Goal: Register for event/course: Understand process/instructions

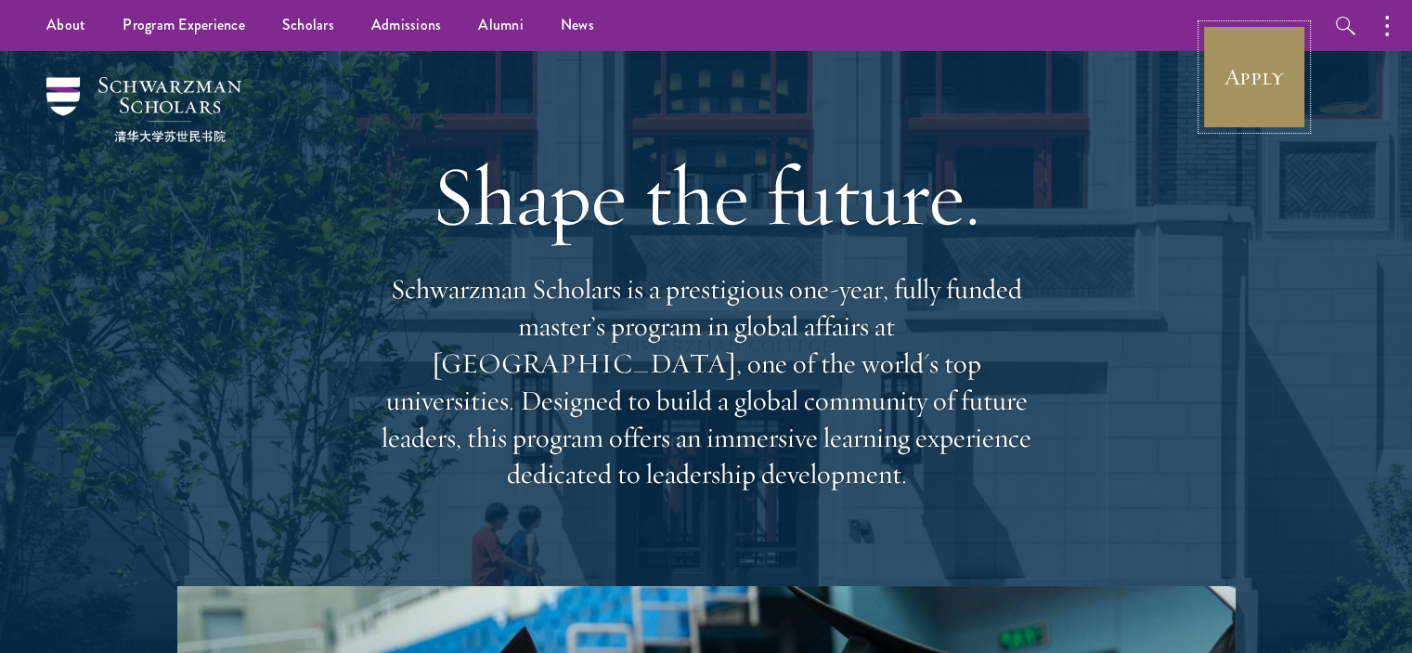
click at [1238, 110] on link "Apply" at bounding box center [1254, 77] width 104 height 104
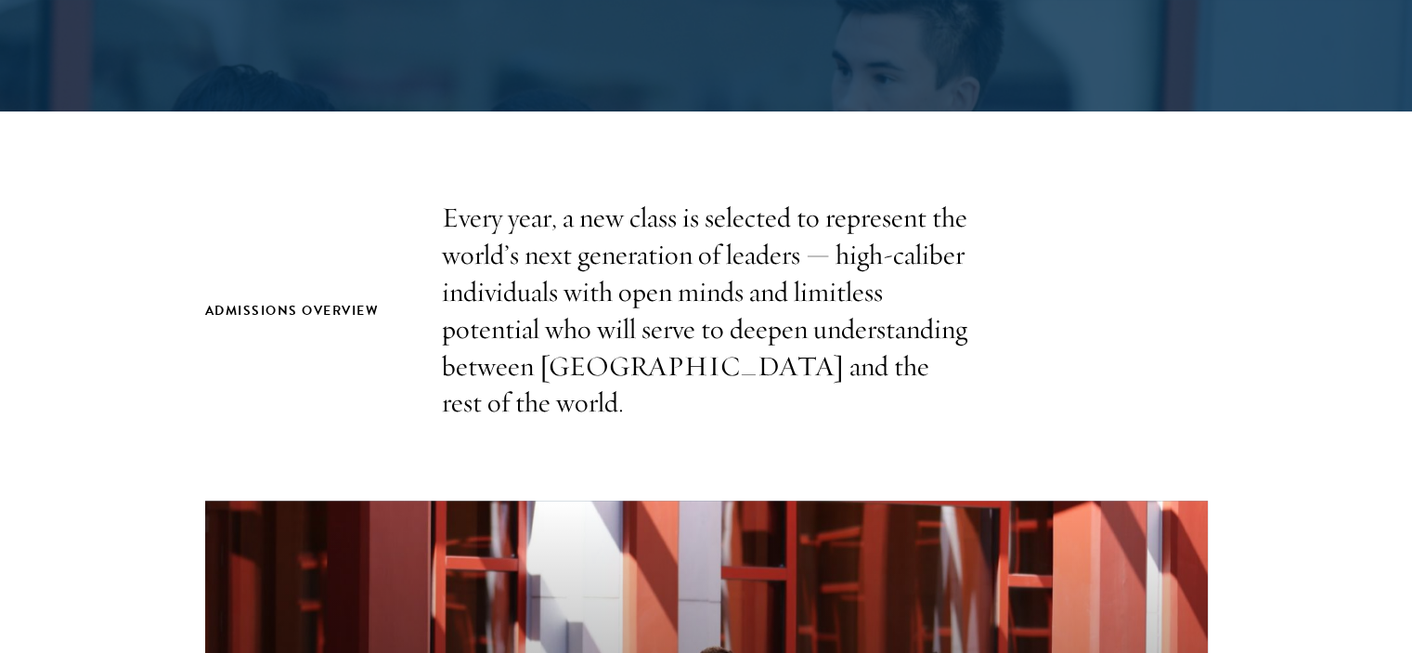
scroll to position [464, 0]
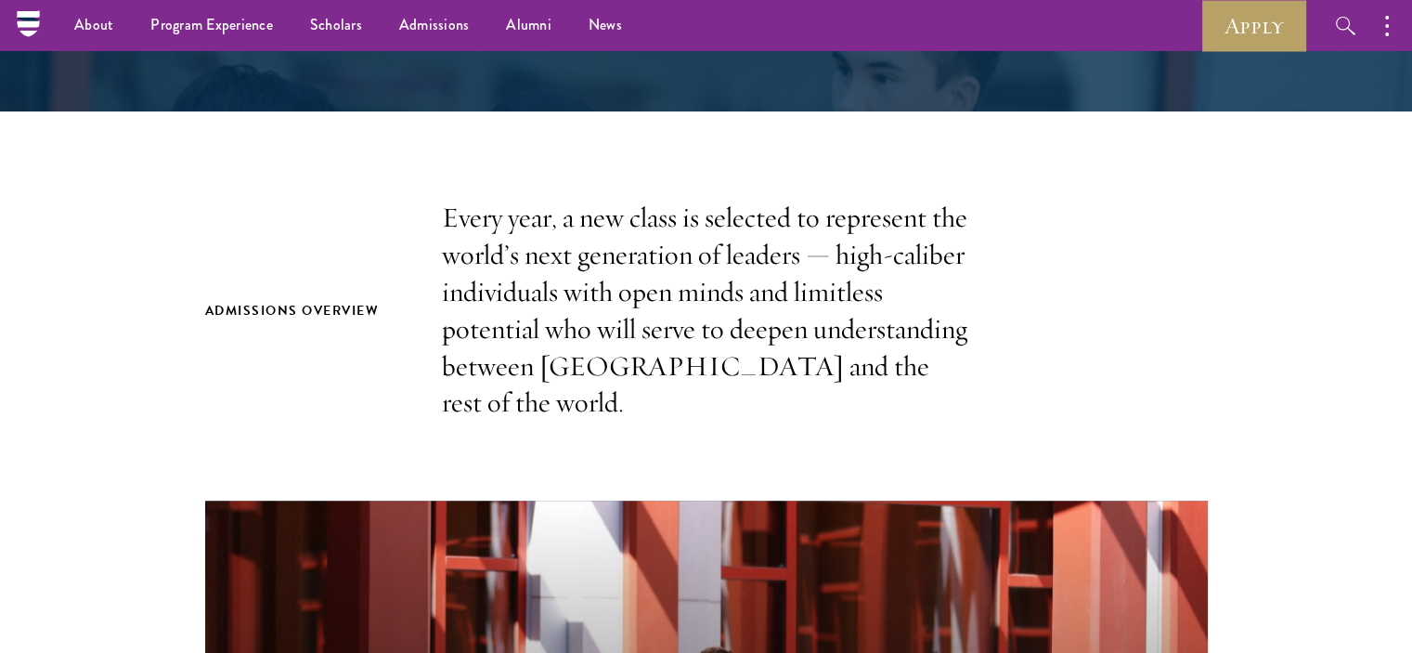
click at [1094, 270] on div "Admissions Overview Every year, a new class is selected to represent the world’…" at bounding box center [706, 311] width 1003 height 222
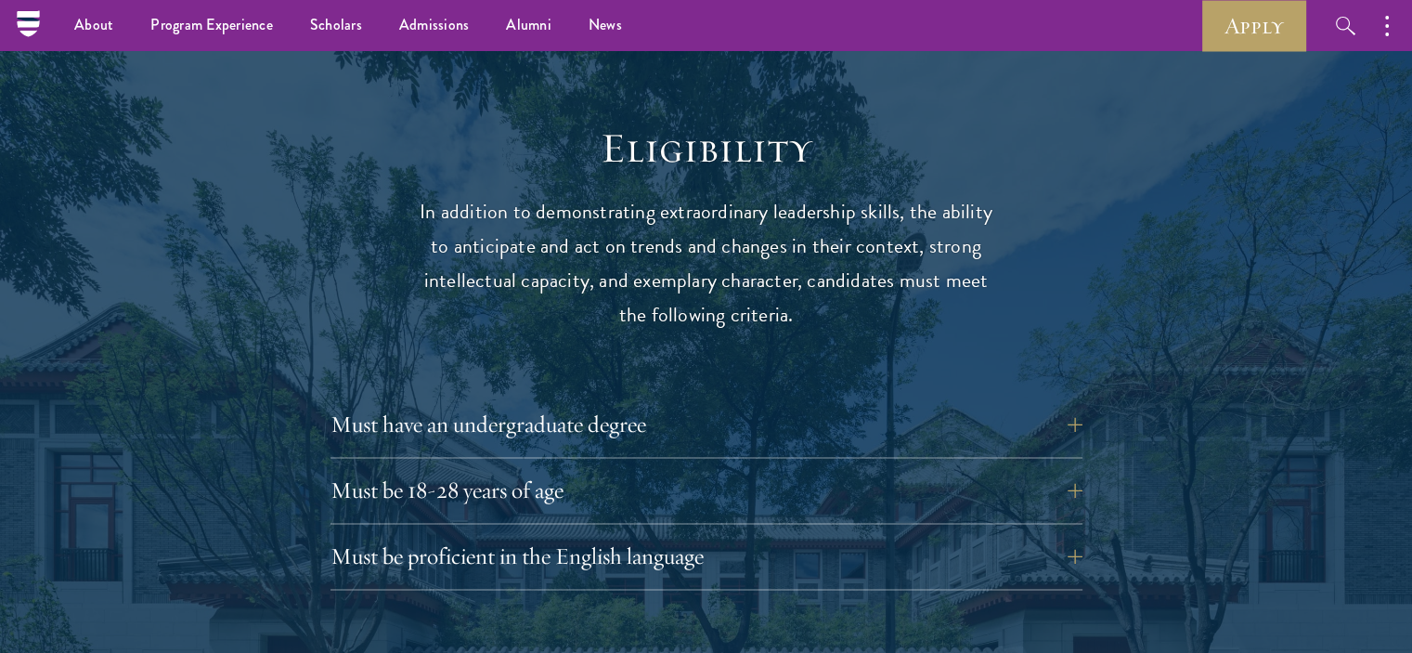
scroll to position [2321, 0]
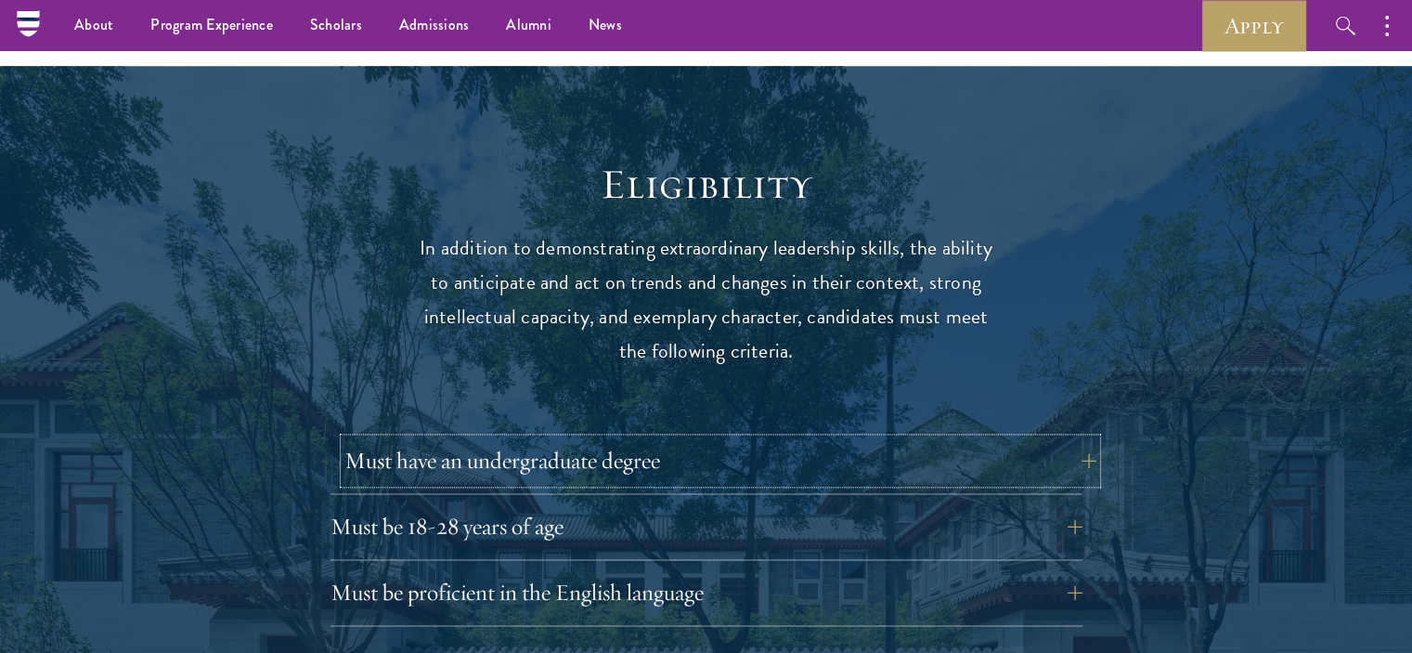
click at [1079, 438] on button "Must have an undergraduate degree" at bounding box center [720, 460] width 752 height 45
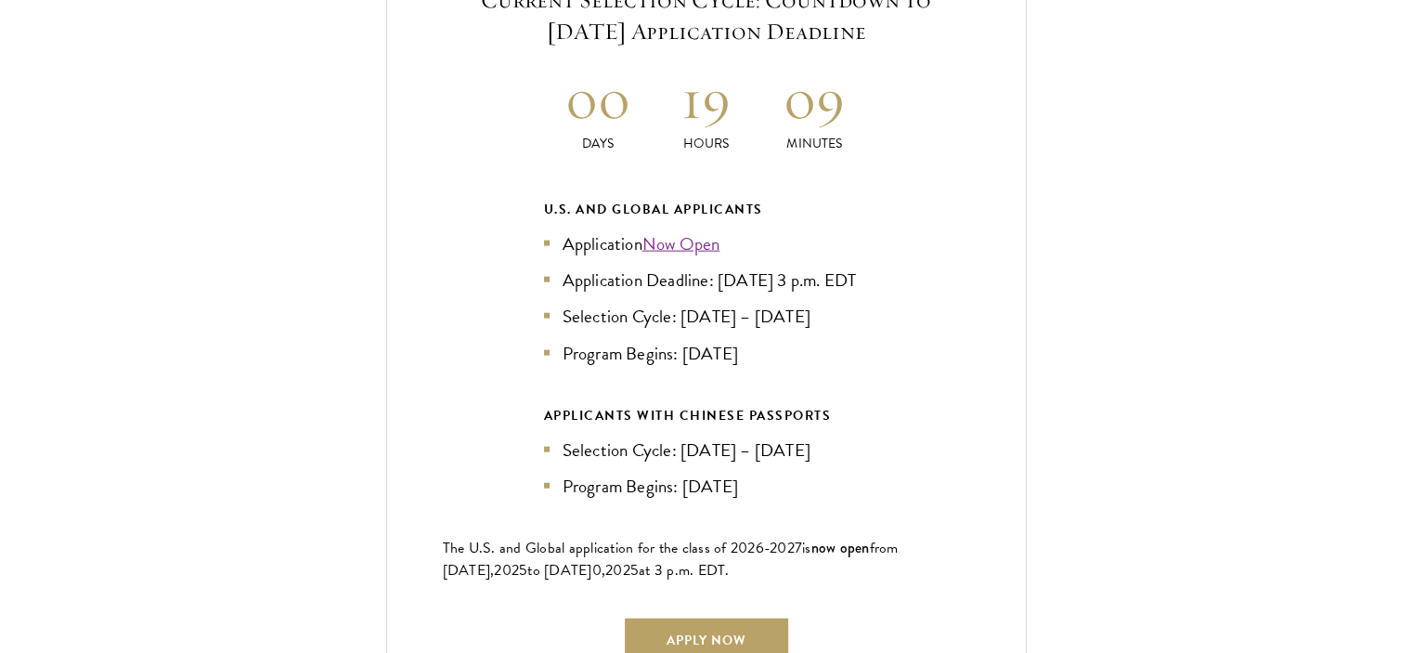
scroll to position [4456, 0]
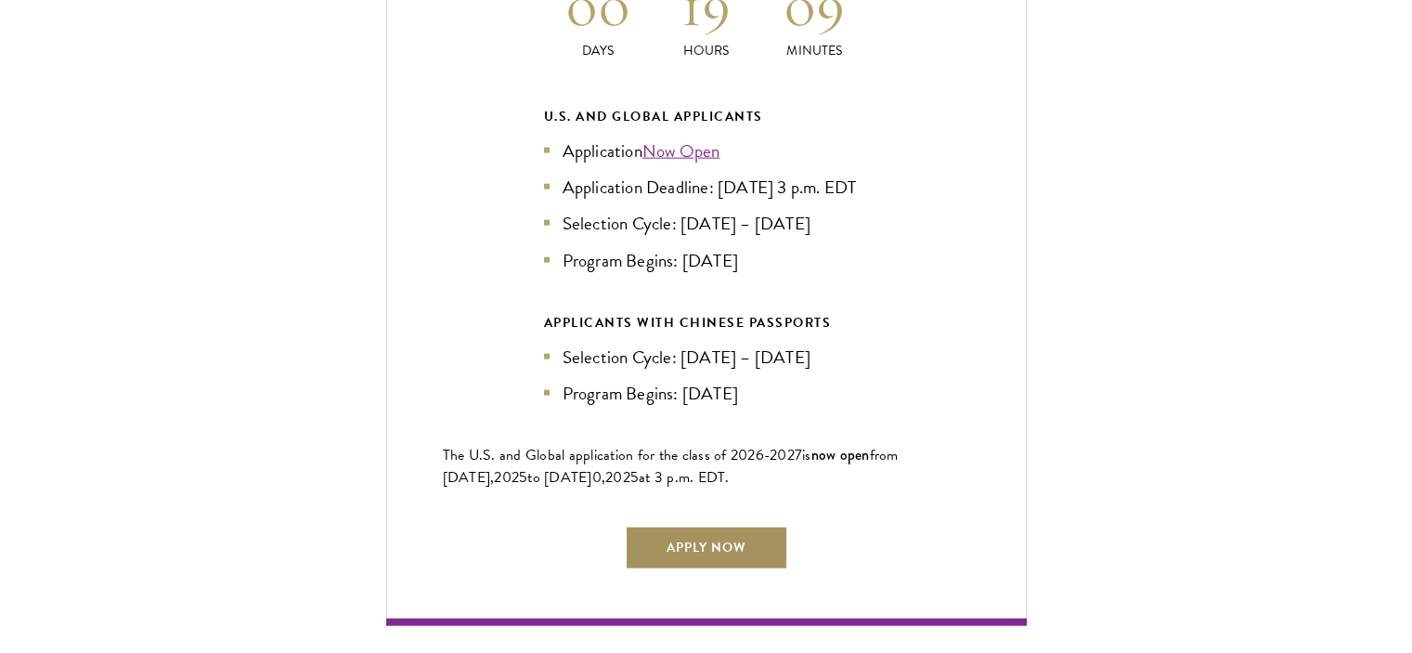
click at [687, 525] on link "Apply Now" at bounding box center [706, 547] width 163 height 45
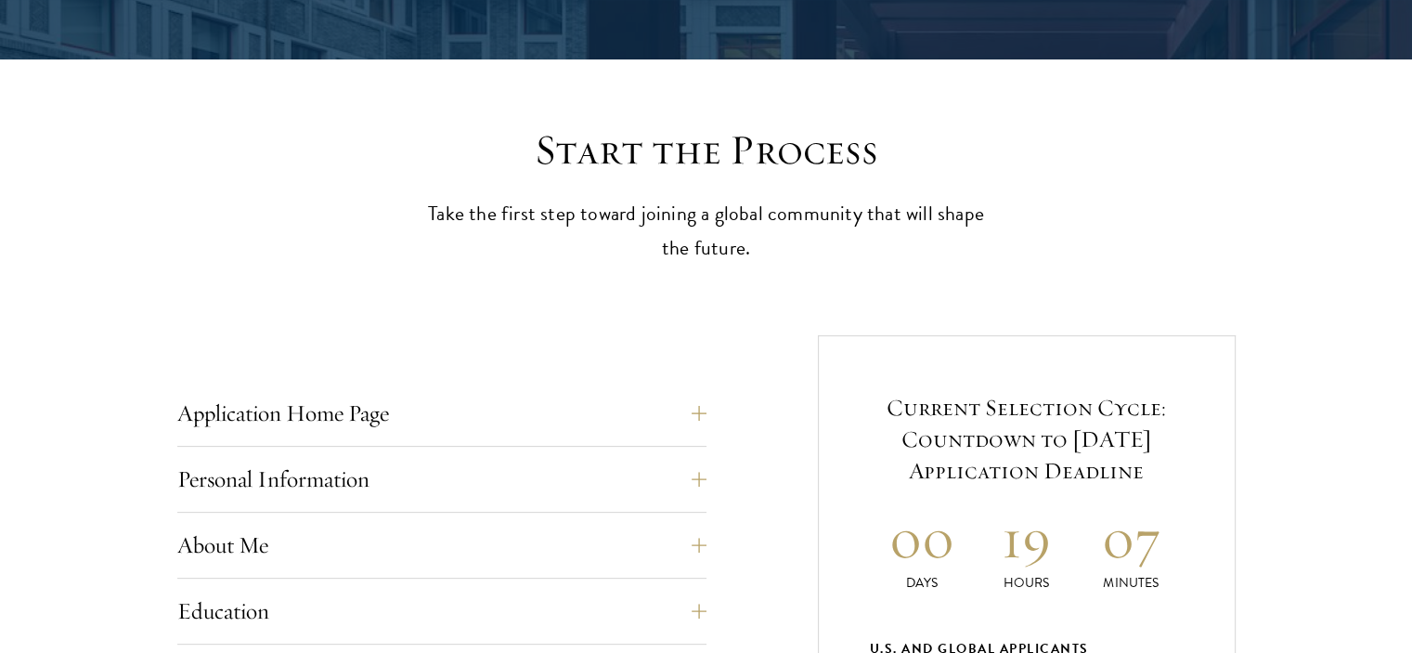
scroll to position [557, 0]
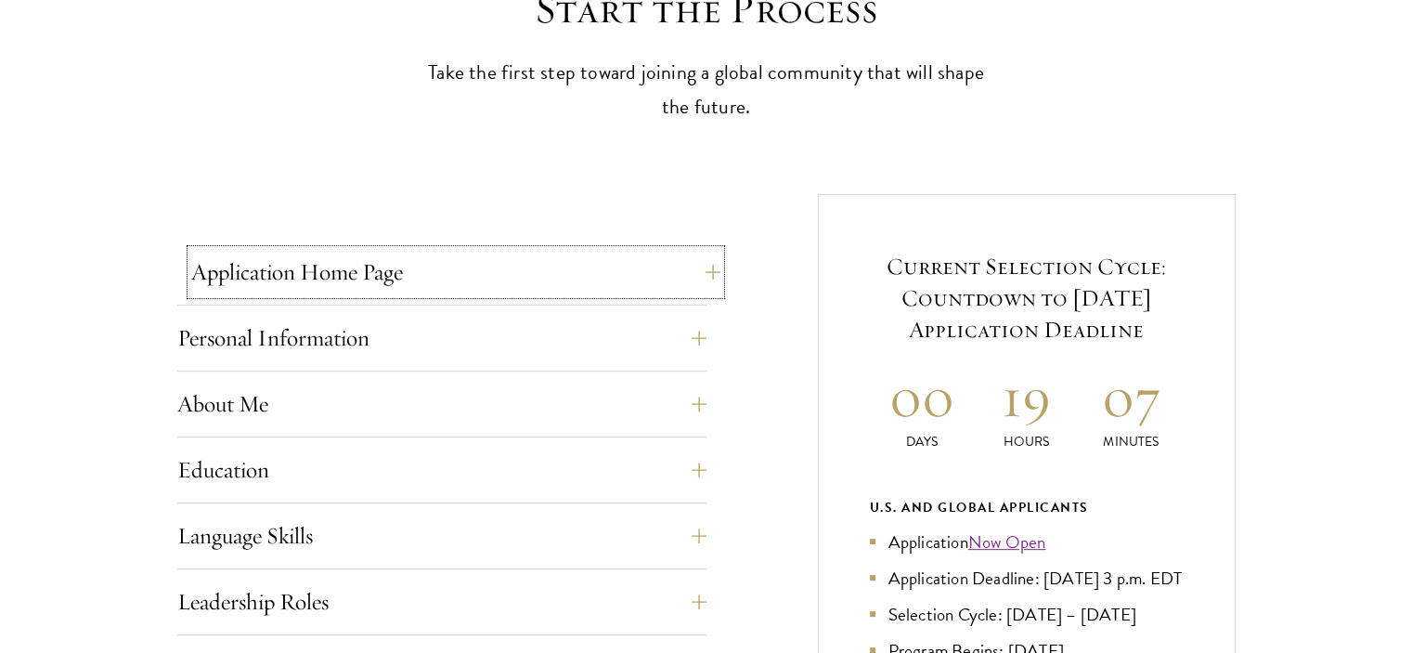
click at [674, 275] on button "Application Home Page" at bounding box center [455, 272] width 529 height 45
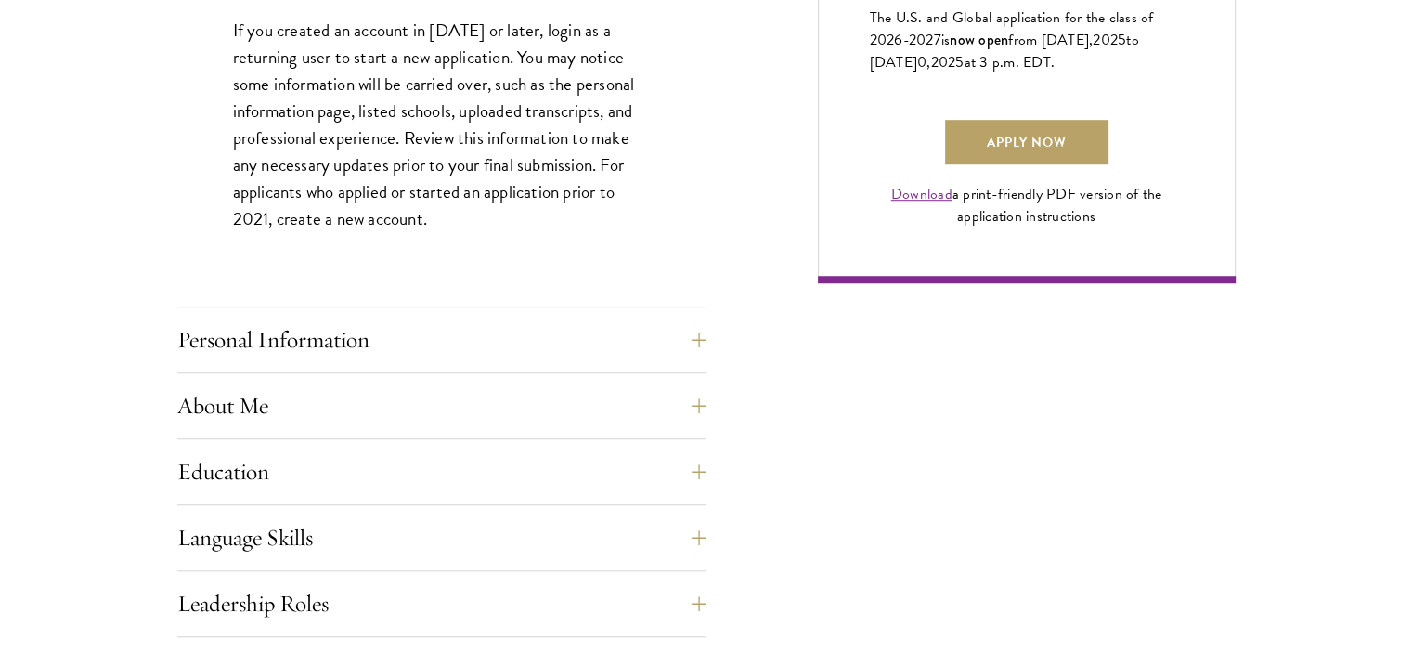
scroll to position [1393, 0]
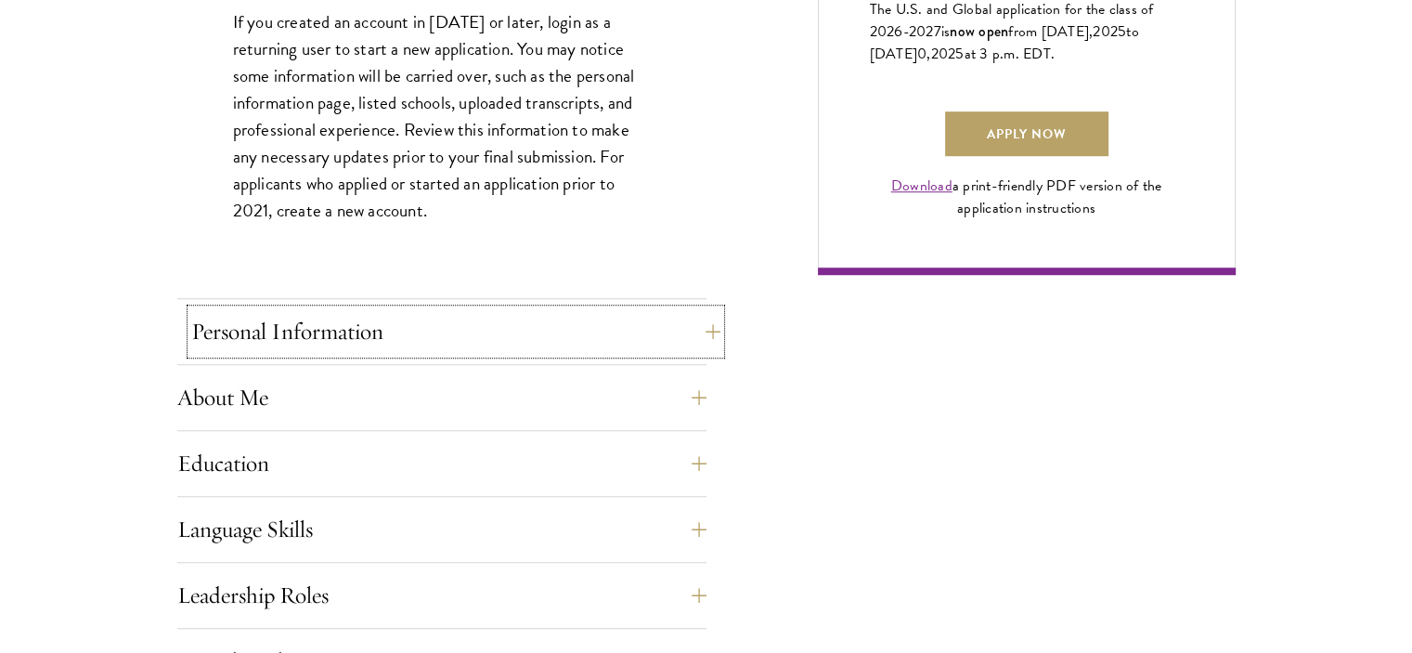
click at [671, 331] on button "Personal Information" at bounding box center [455, 331] width 529 height 45
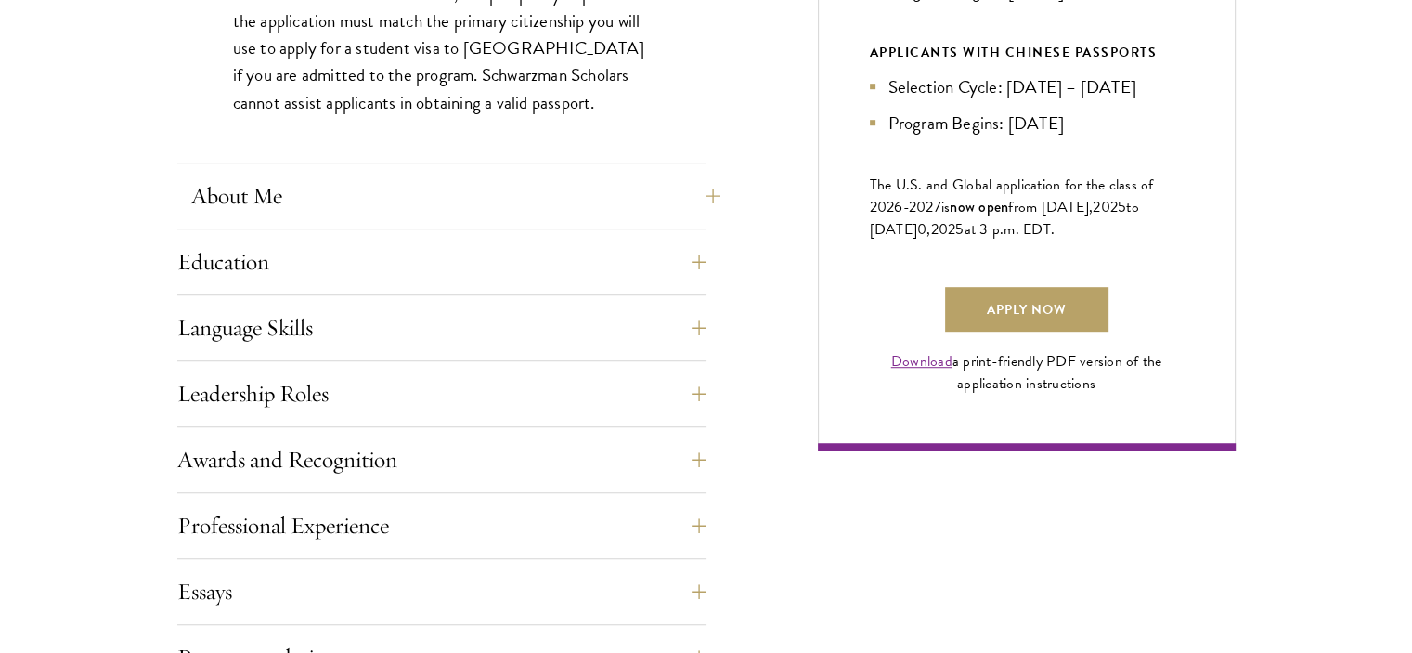
scroll to position [1207, 0]
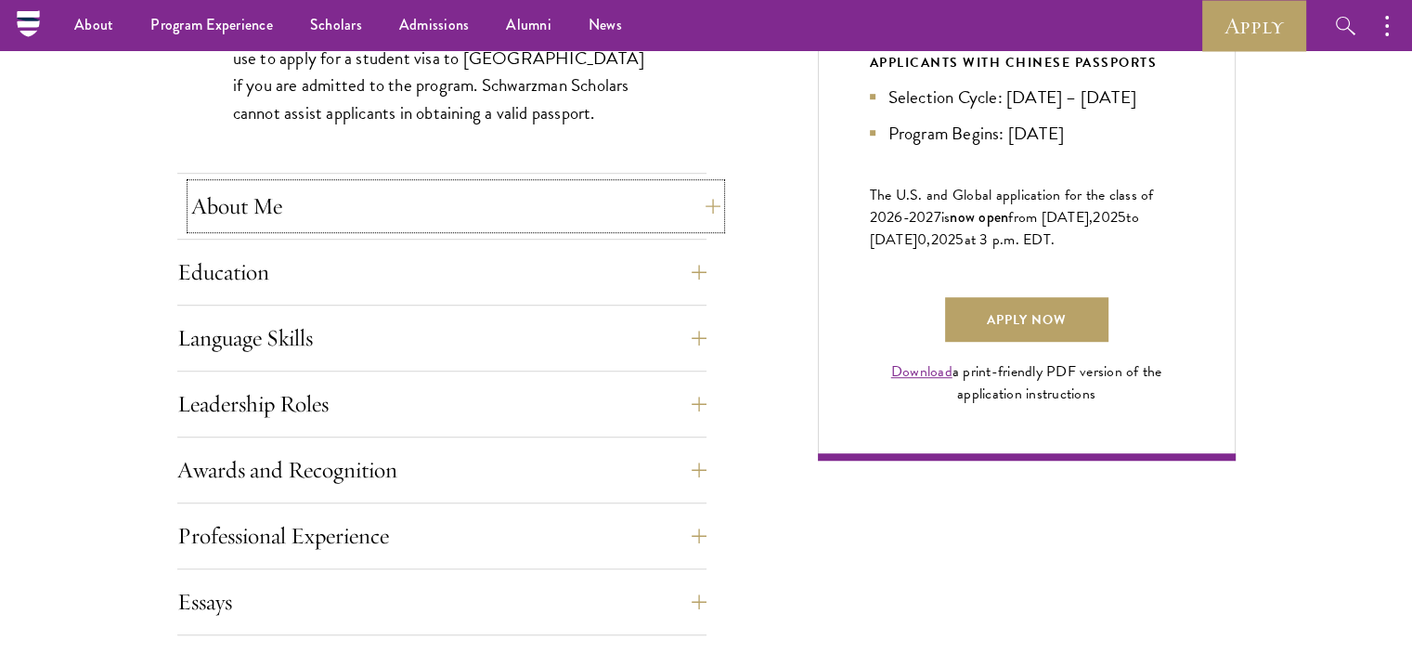
click at [701, 195] on button "About Me" at bounding box center [455, 206] width 529 height 45
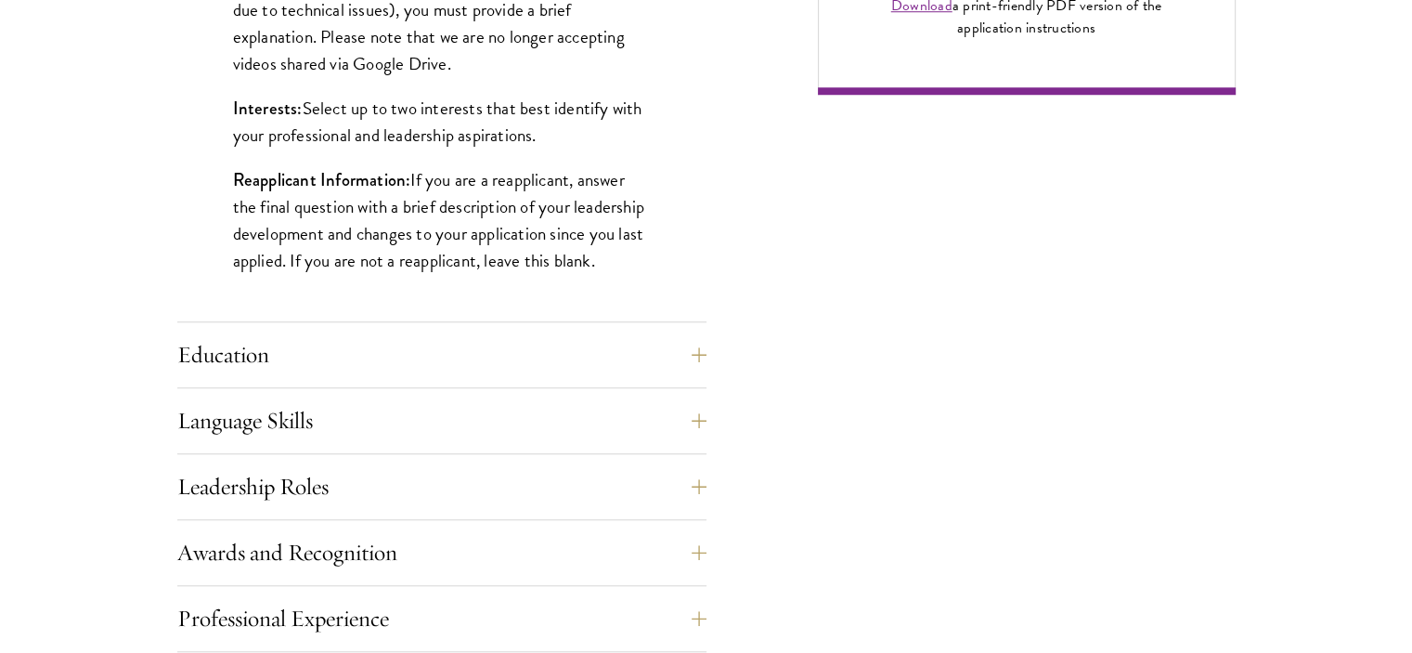
scroll to position [1578, 0]
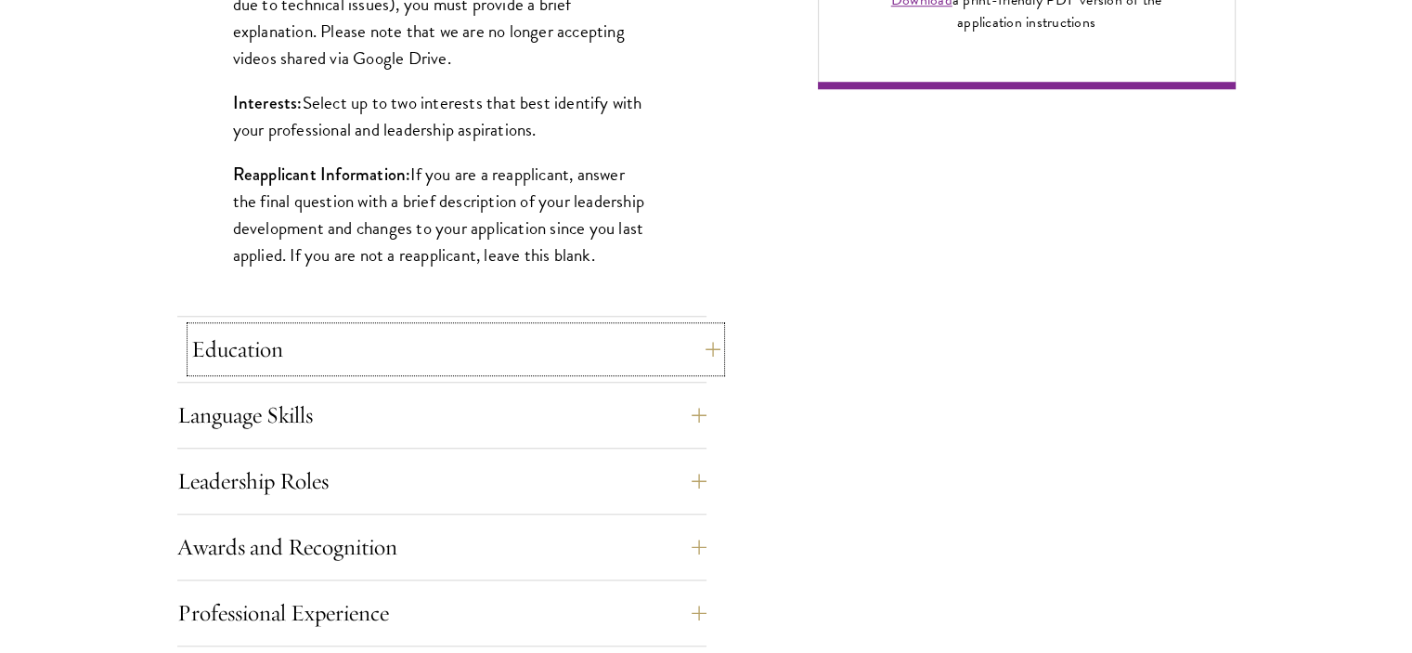
click at [694, 357] on button "Education" at bounding box center [455, 349] width 529 height 45
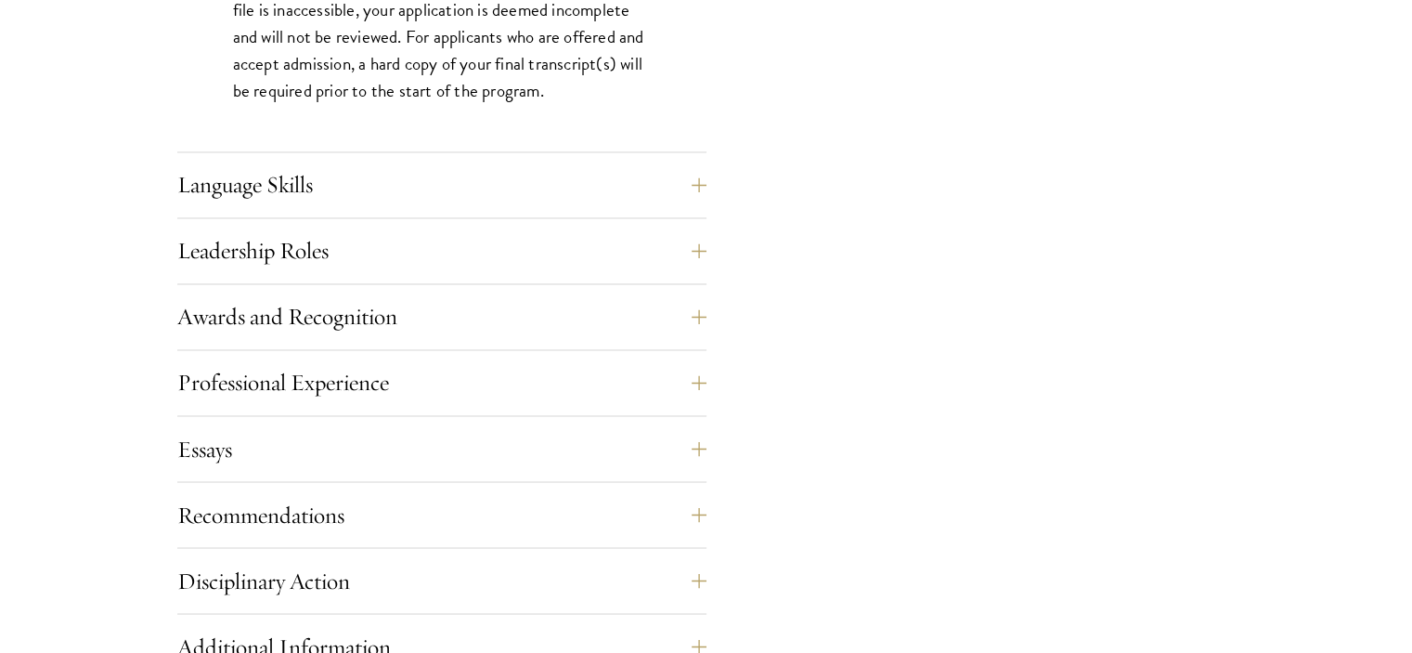
scroll to position [3157, 0]
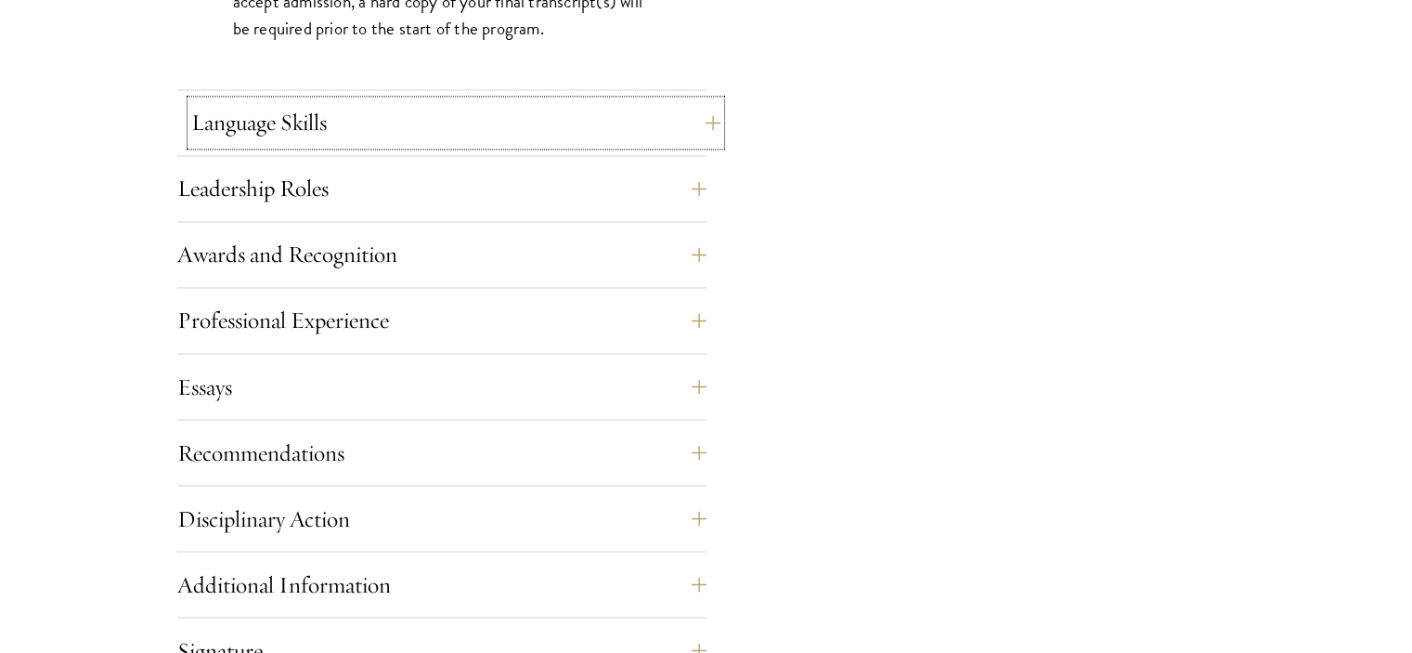
click at [697, 131] on button "Language Skills" at bounding box center [455, 122] width 529 height 45
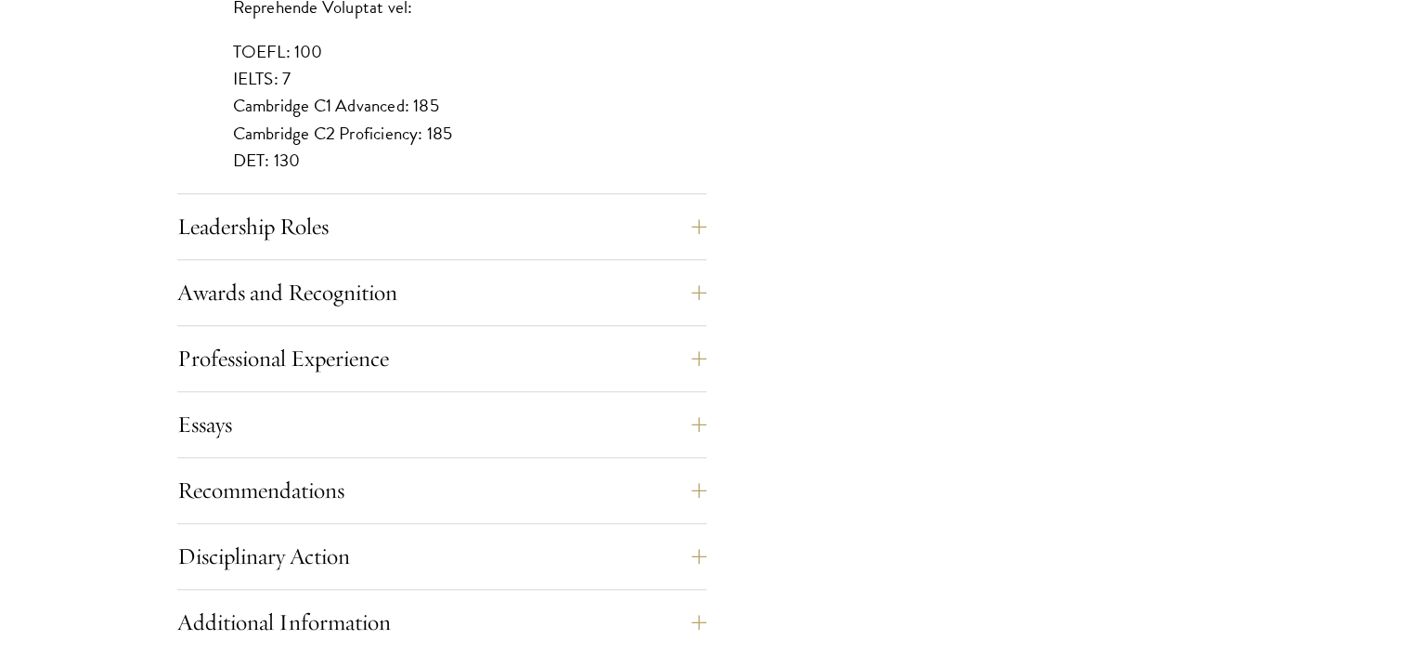
scroll to position [1857, 0]
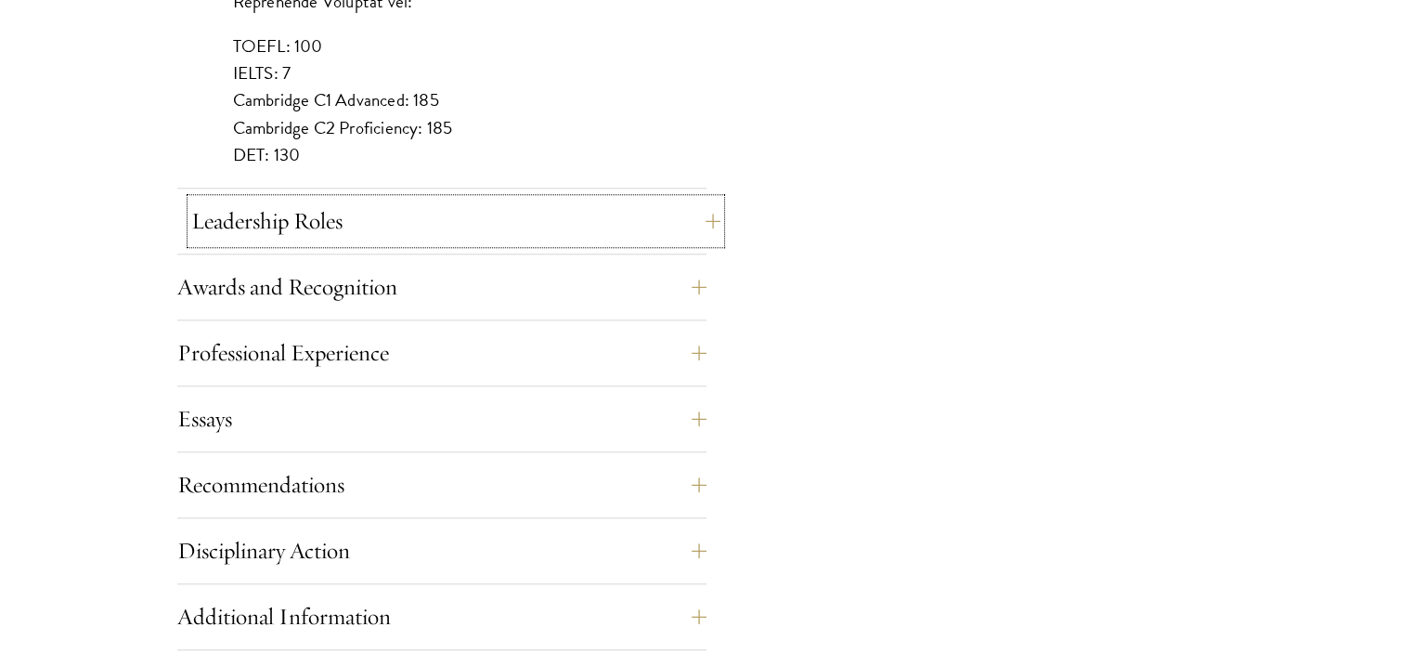
click at [701, 223] on button "Leadership Roles" at bounding box center [455, 221] width 529 height 45
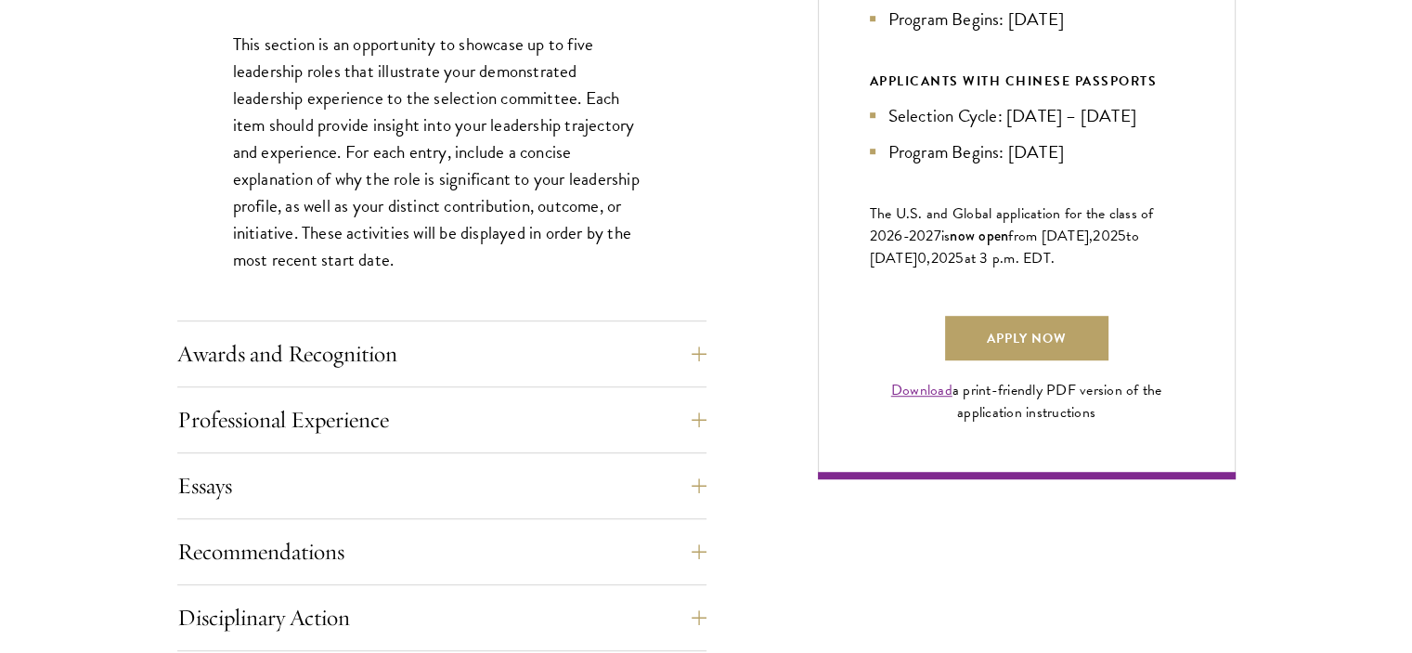
scroll to position [1207, 0]
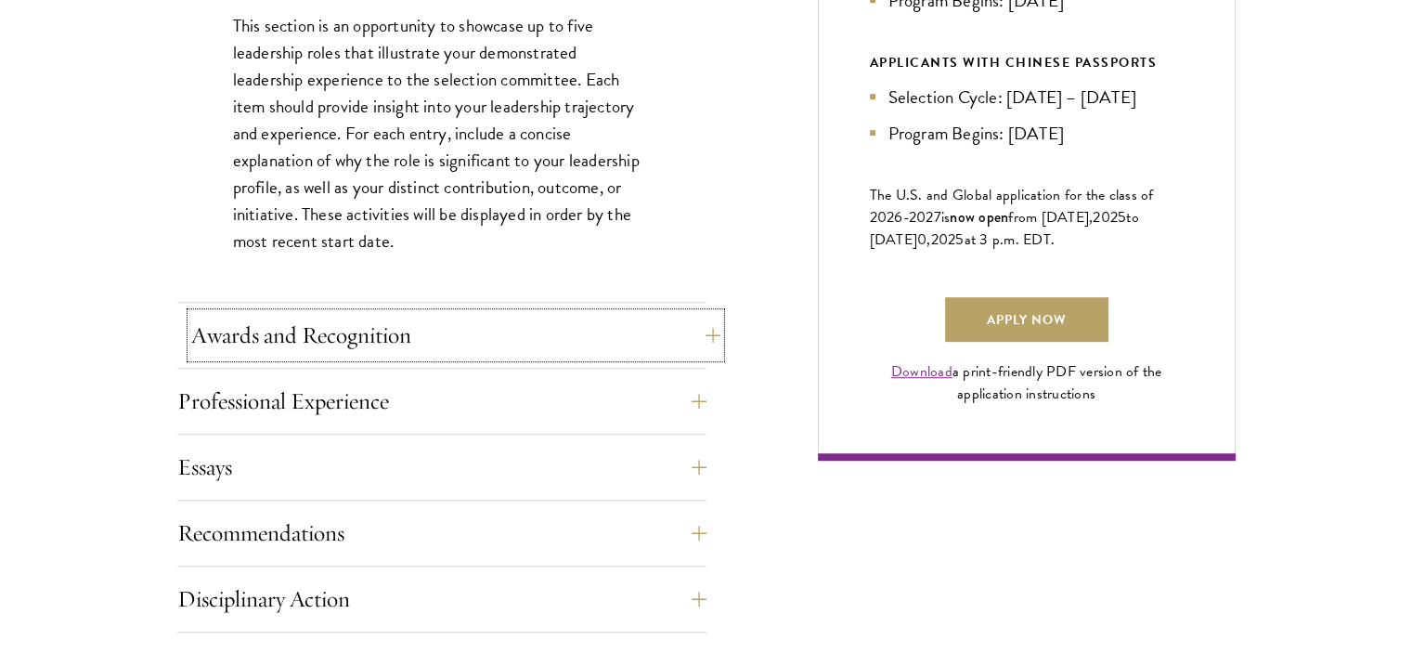
click at [709, 322] on button "Awards and Recognition" at bounding box center [455, 335] width 529 height 45
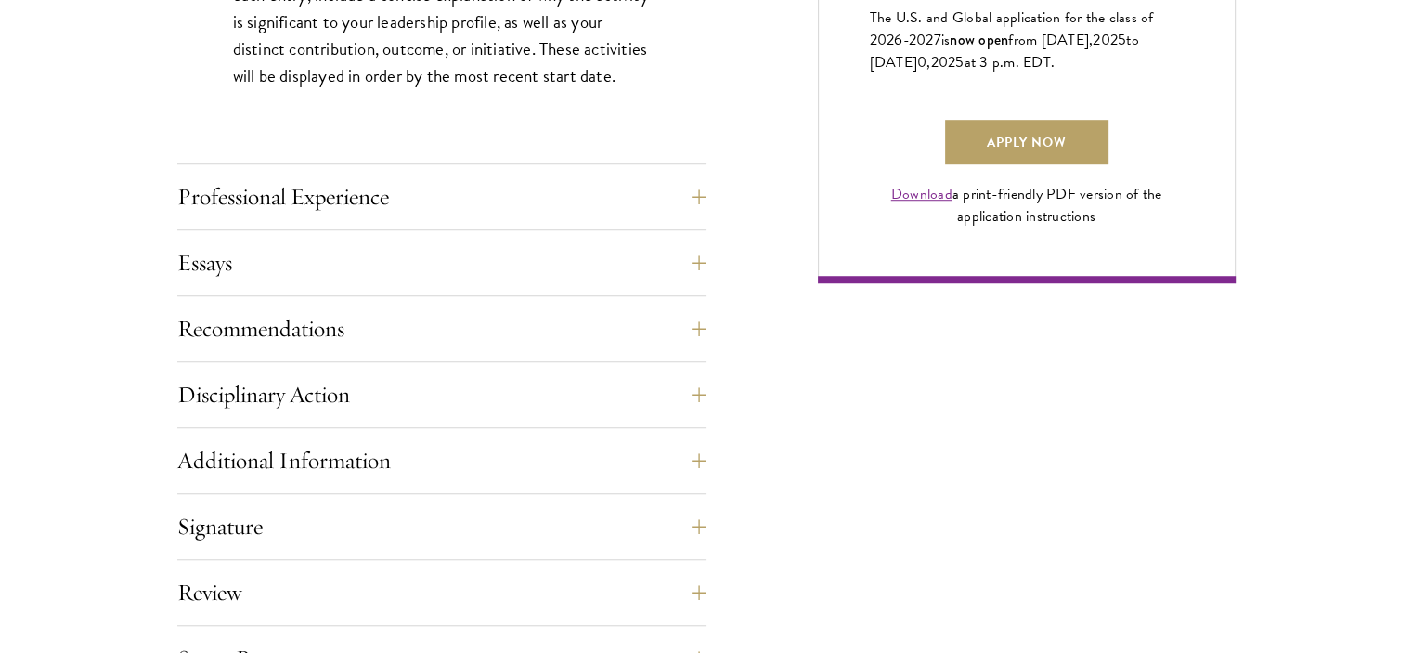
scroll to position [1393, 0]
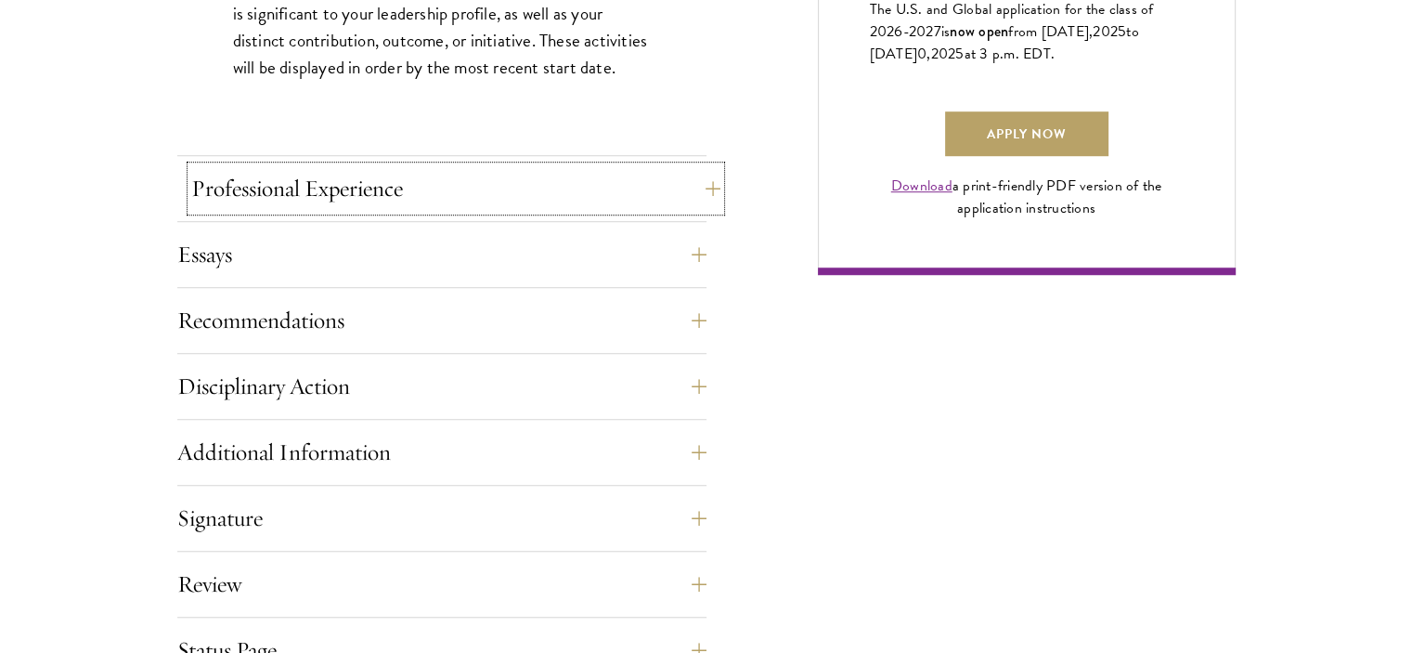
click at [685, 189] on button "Professional Experience" at bounding box center [455, 188] width 529 height 45
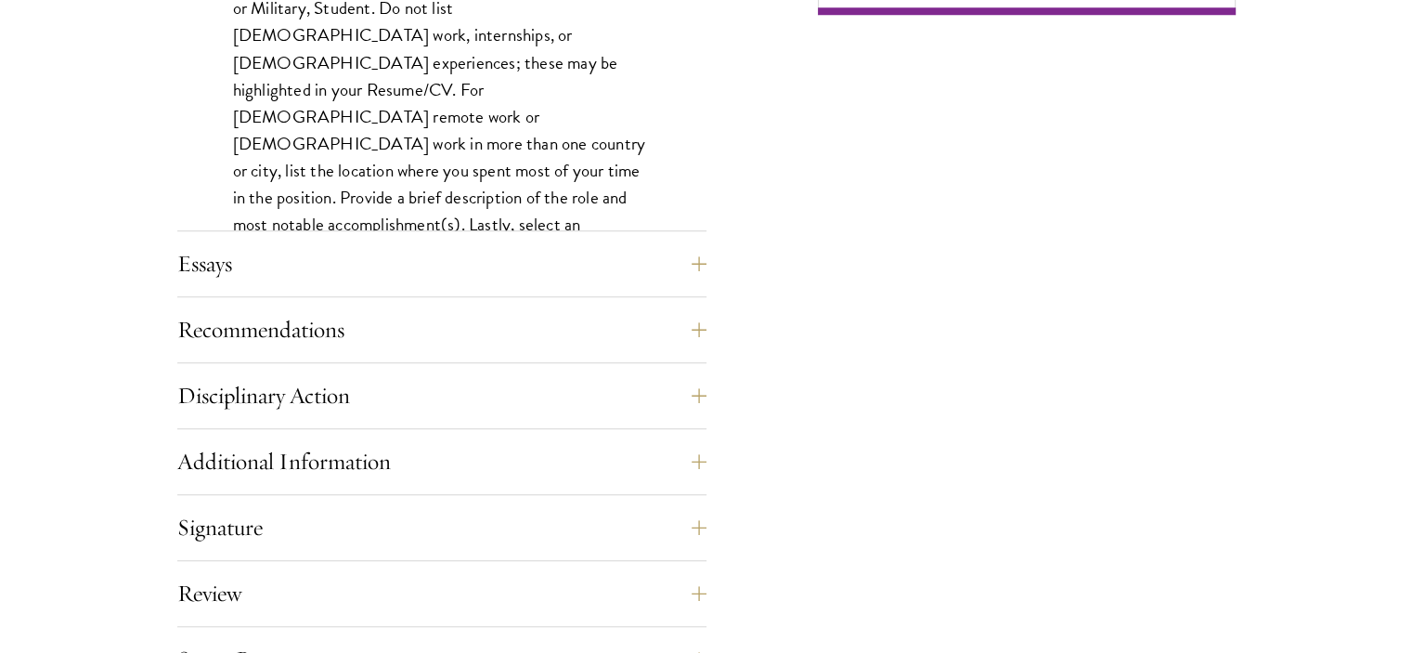
scroll to position [1671, 0]
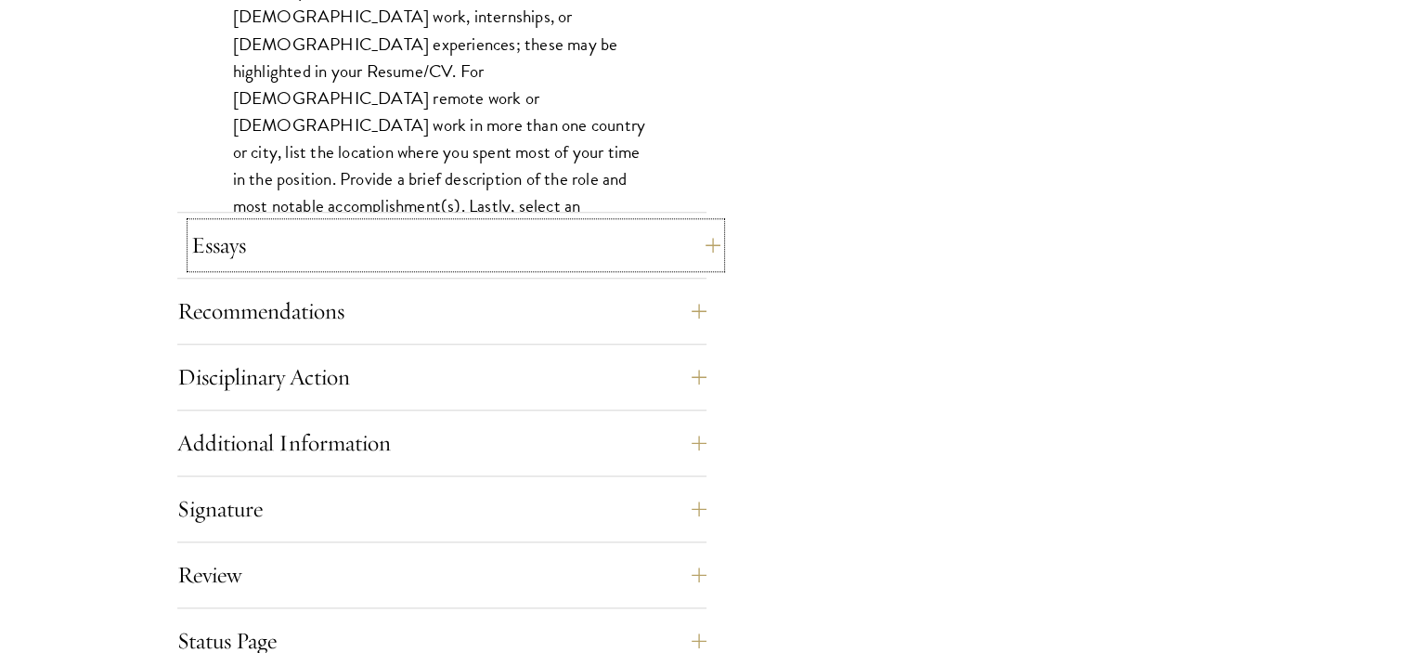
click at [694, 252] on button "Essays" at bounding box center [455, 245] width 529 height 45
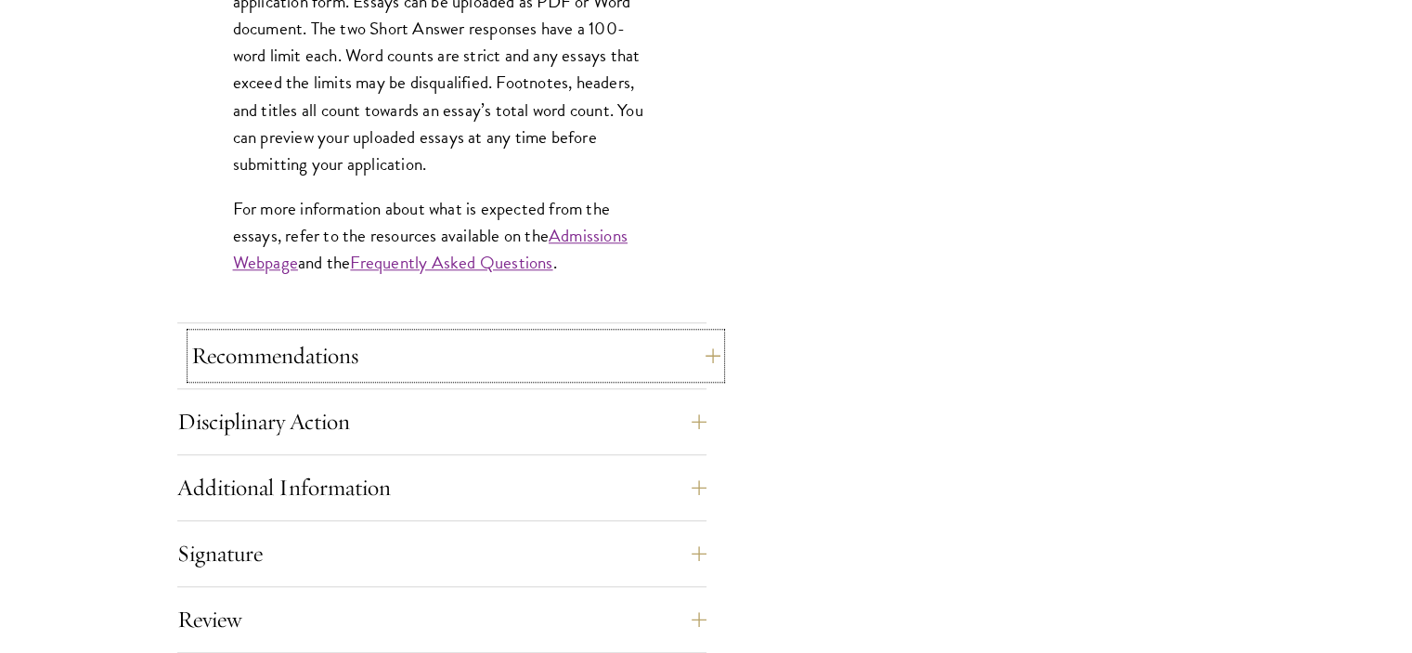
click at [692, 358] on button "Recommendations" at bounding box center [455, 355] width 529 height 45
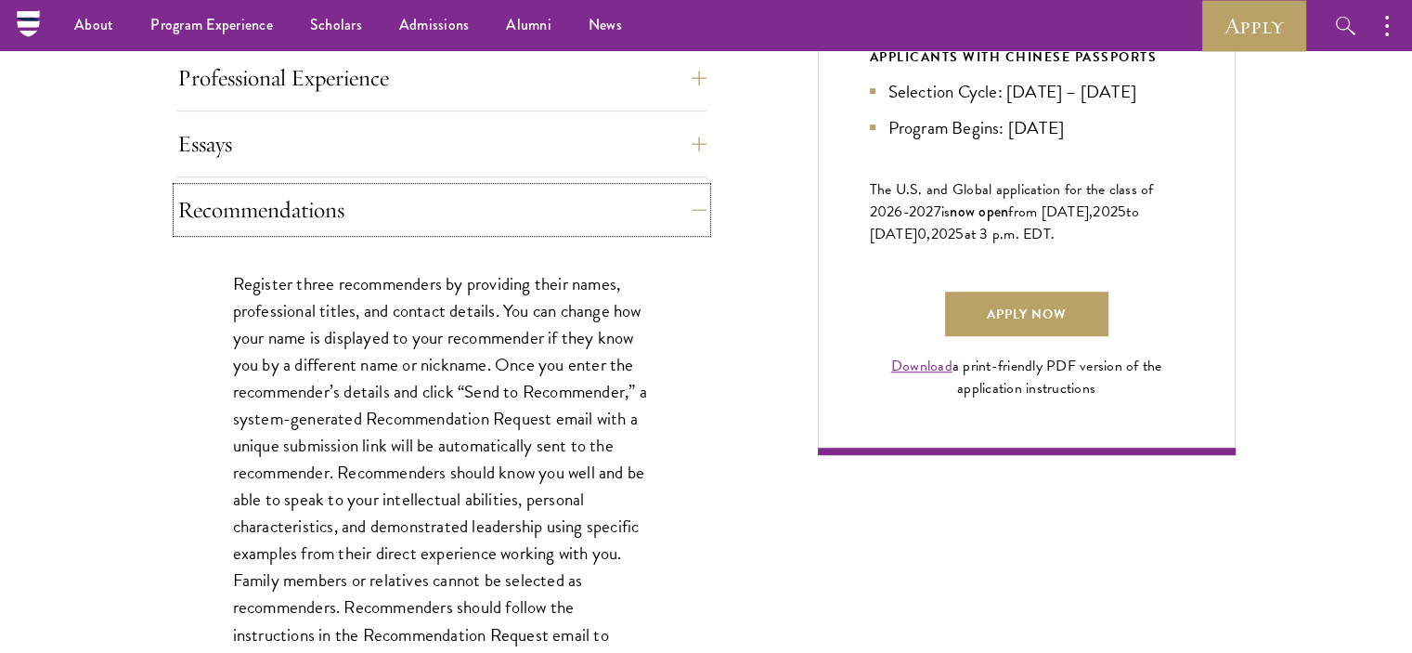
scroll to position [1207, 0]
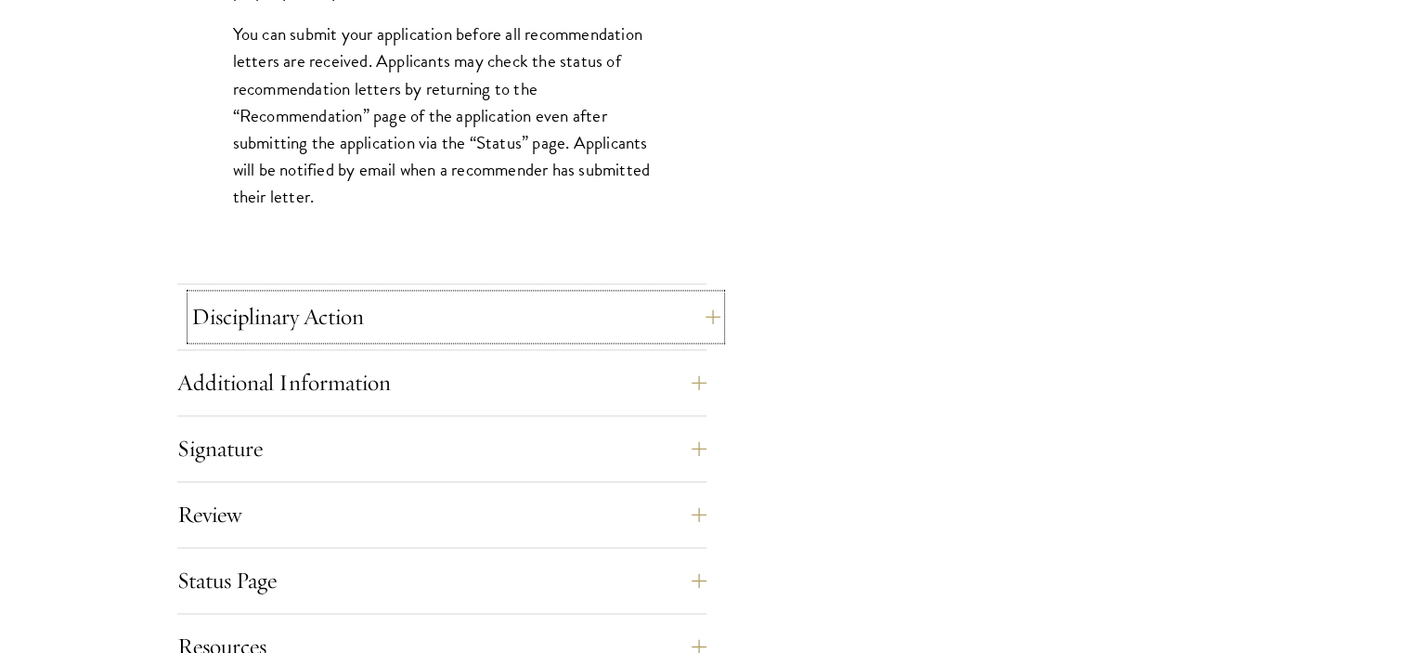
click at [696, 322] on button "Disciplinary Action" at bounding box center [455, 316] width 529 height 45
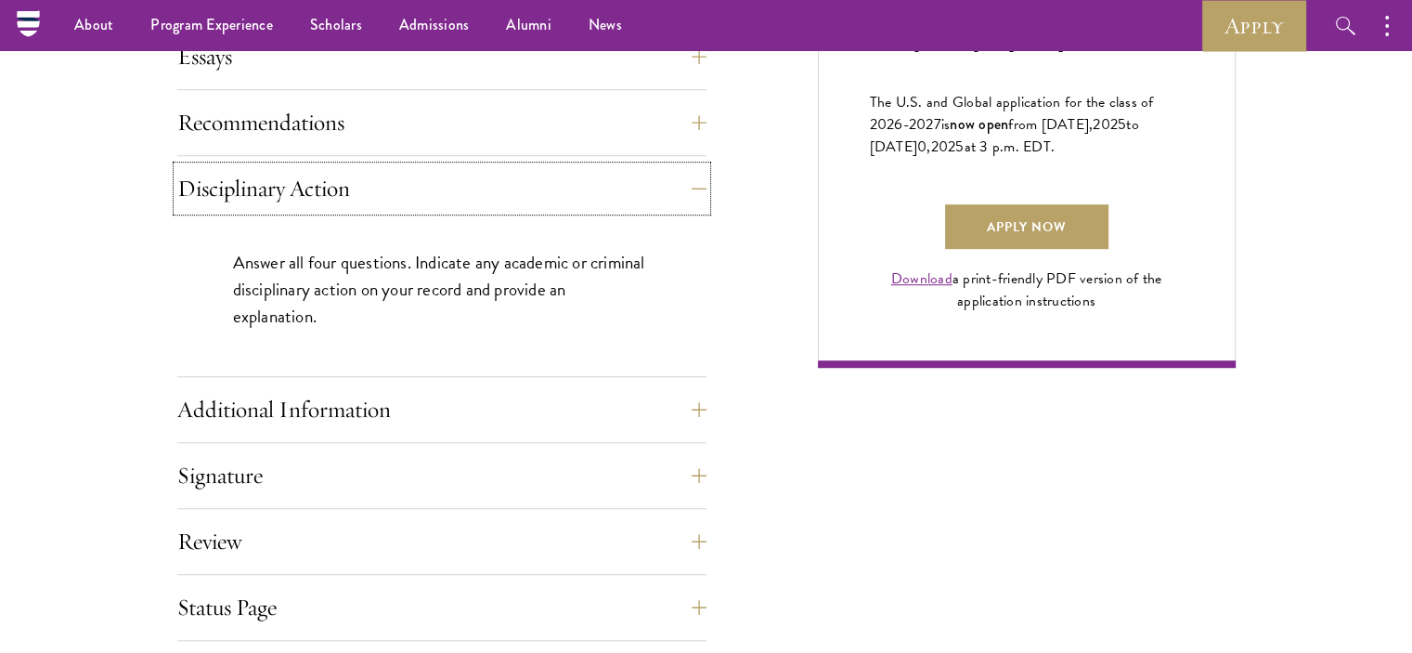
scroll to position [928, 0]
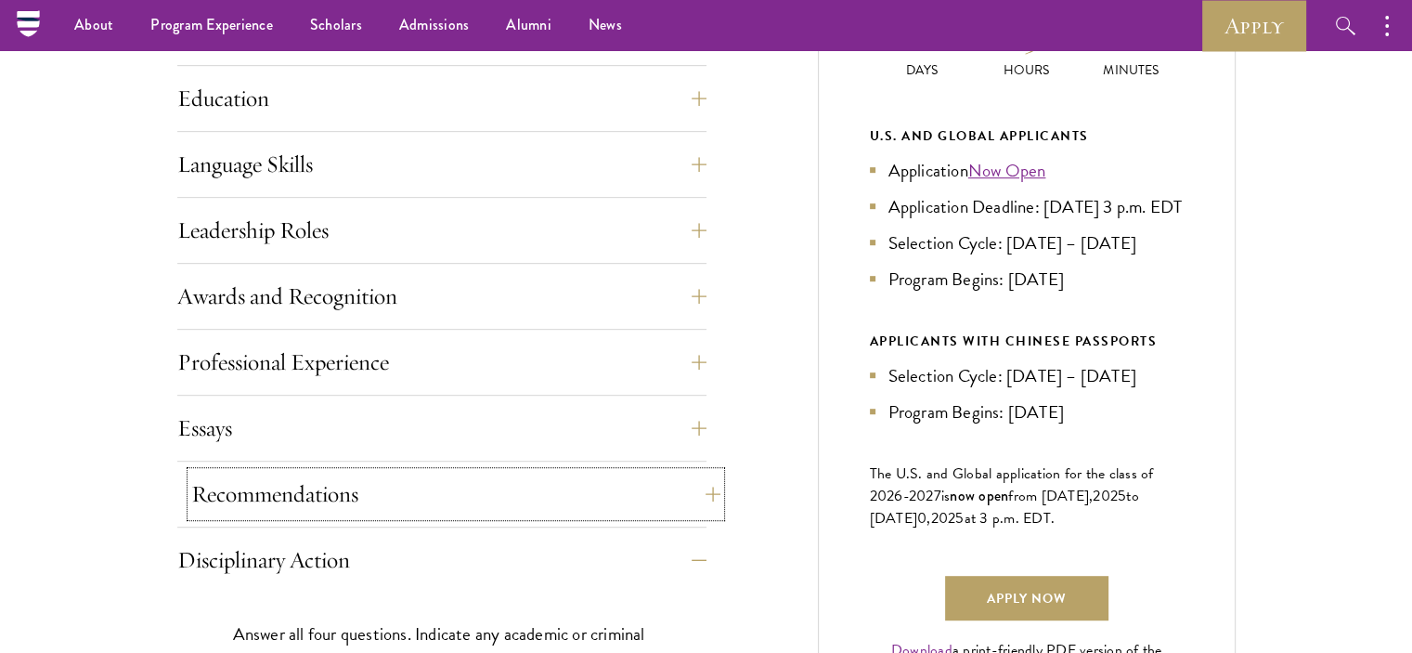
click at [590, 482] on button "Recommendations" at bounding box center [455, 494] width 529 height 45
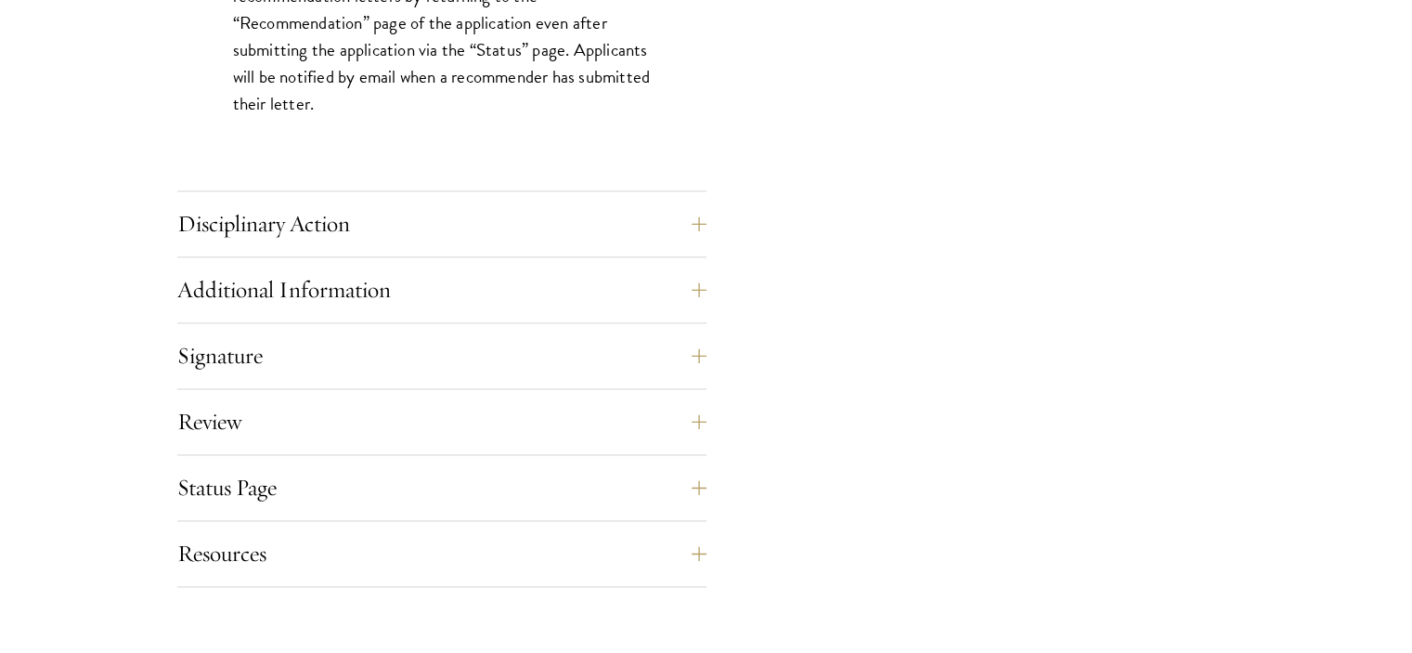
scroll to position [3157, 0]
